Goal: Information Seeking & Learning: Learn about a topic

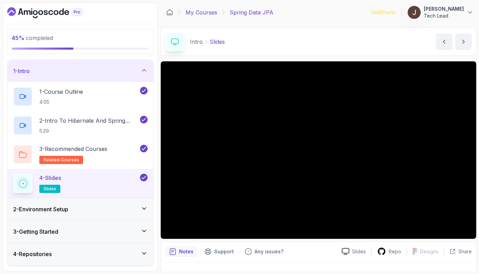
click at [200, 16] on link "My Courses" at bounding box center [202, 12] width 32 height 8
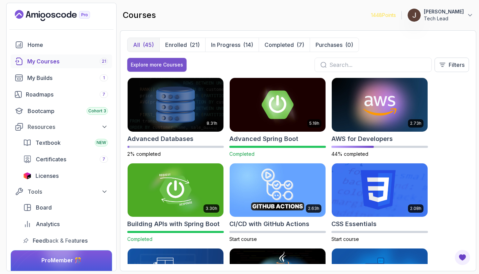
click at [154, 63] on div "Explore more Courses" at bounding box center [157, 64] width 52 height 7
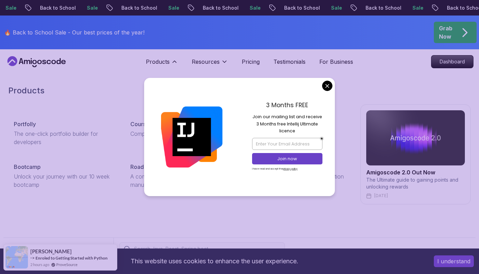
scroll to position [4, 0]
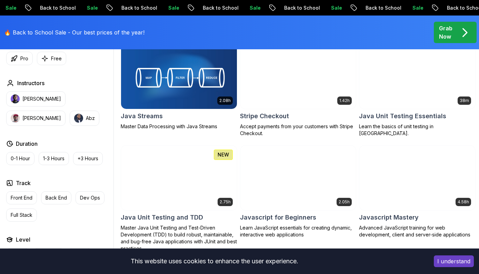
scroll to position [1179, 0]
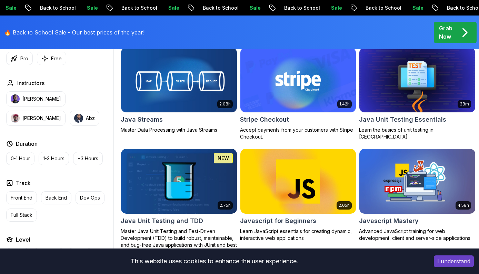
click at [180, 188] on img at bounding box center [178, 182] width 121 height 68
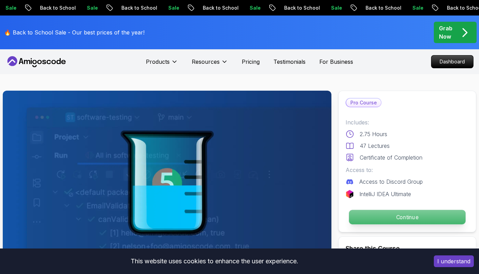
click at [412, 218] on p "Continue" at bounding box center [407, 217] width 117 height 14
